Goal: Navigation & Orientation: Go to known website

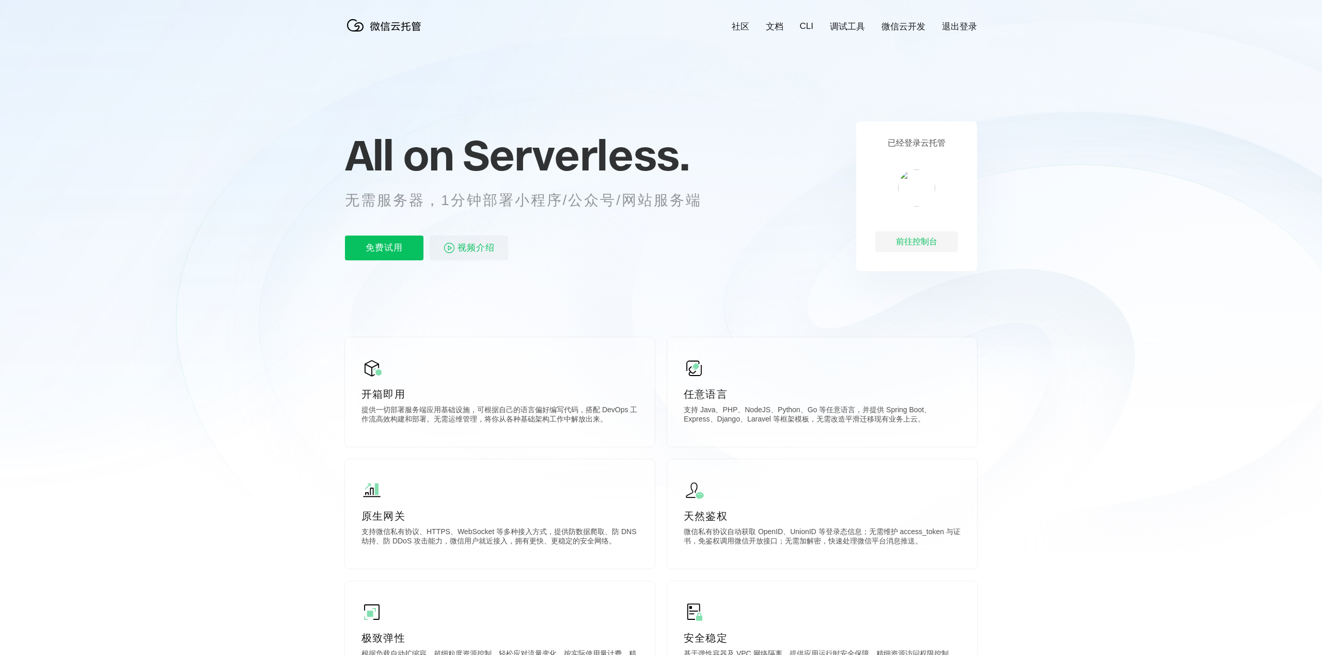
scroll to position [6, 0]
click at [909, 185] on img at bounding box center [916, 187] width 37 height 37
click at [912, 241] on div "前往控制台" at bounding box center [916, 241] width 83 height 21
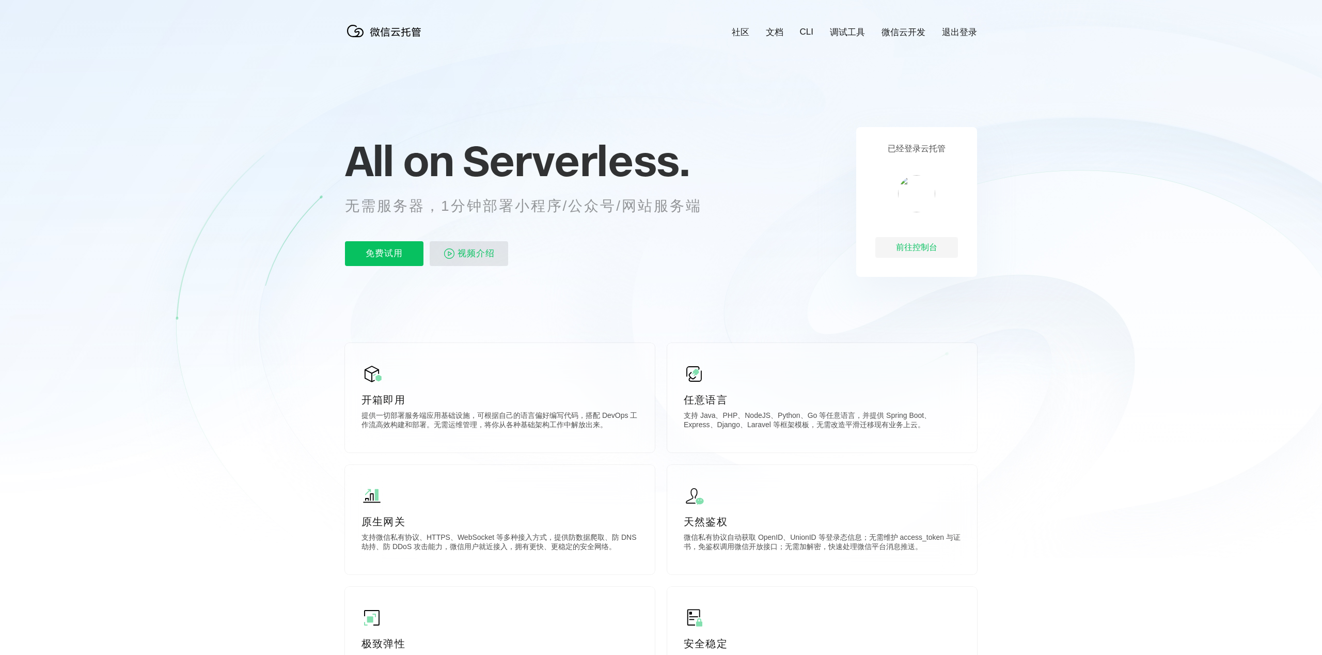
click at [483, 251] on span "视频介绍" at bounding box center [476, 253] width 37 height 25
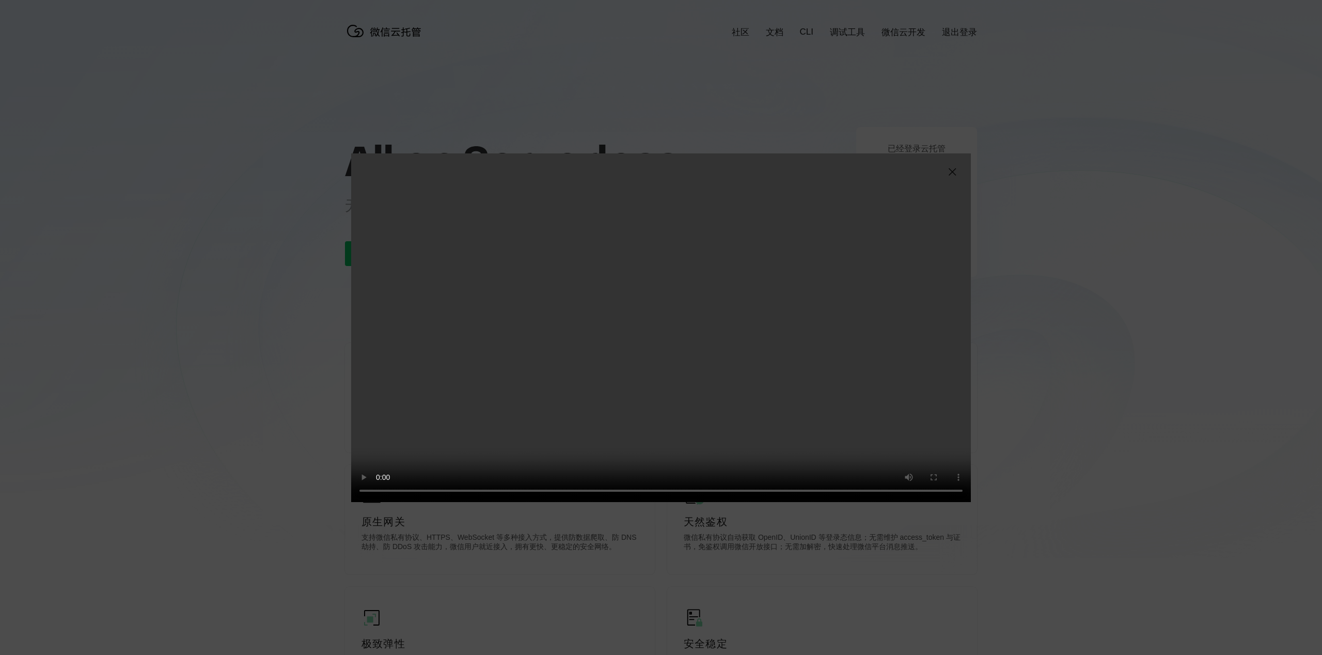
click at [950, 171] on img at bounding box center [952, 172] width 12 height 12
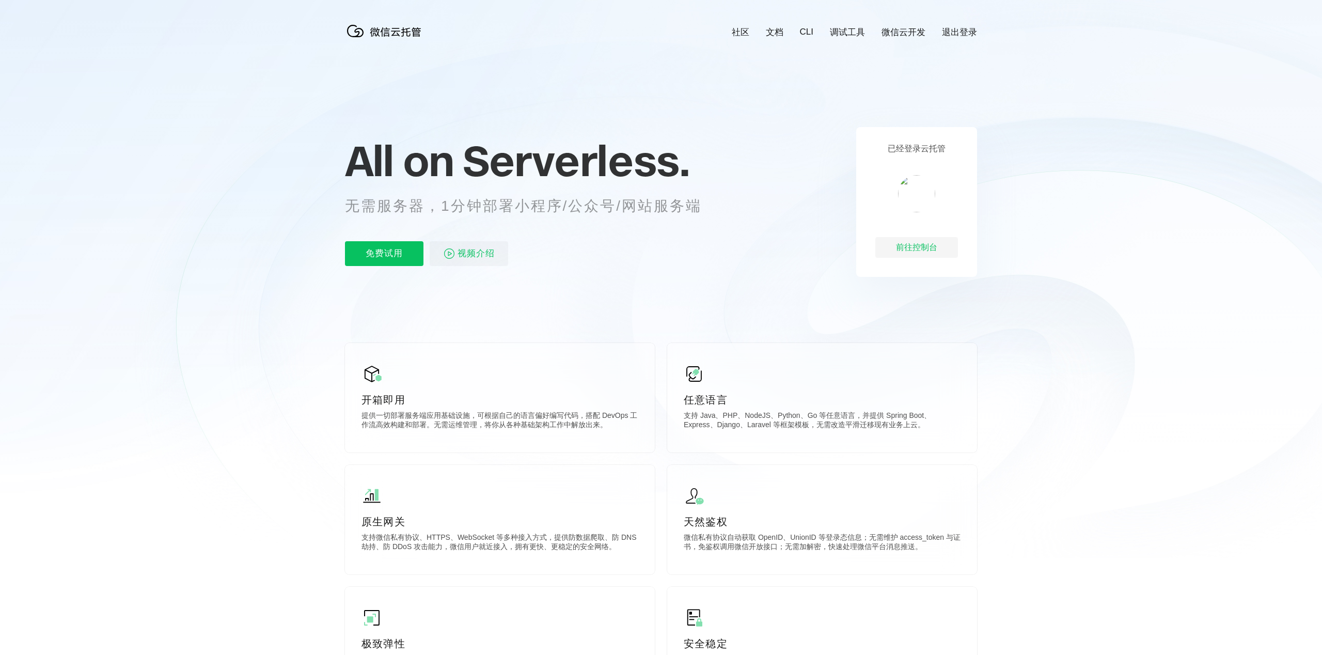
click at [969, 34] on link "退出登录" at bounding box center [959, 32] width 35 height 12
